Goal: Task Accomplishment & Management: Manage account settings

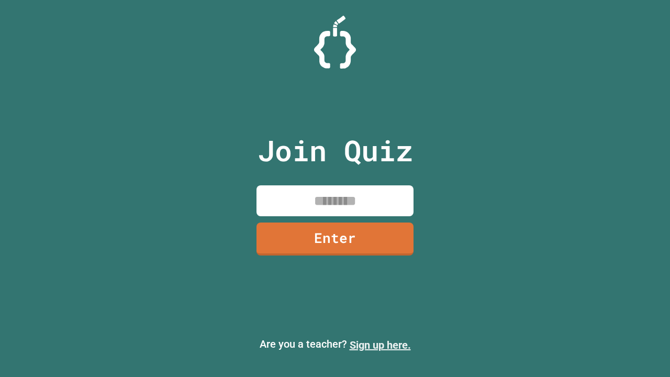
click at [380, 345] on link "Sign up here." at bounding box center [380, 345] width 61 height 13
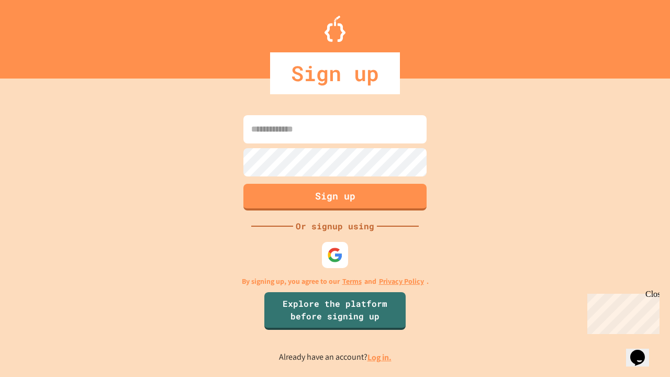
click at [380, 357] on link "Log in." at bounding box center [380, 357] width 24 height 11
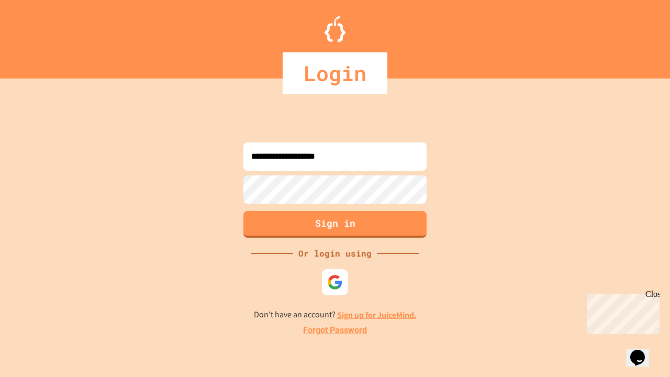
type input "**********"
